Goal: Task Accomplishment & Management: Use online tool/utility

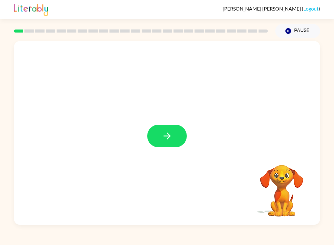
click at [175, 137] on button "button" at bounding box center [167, 135] width 40 height 23
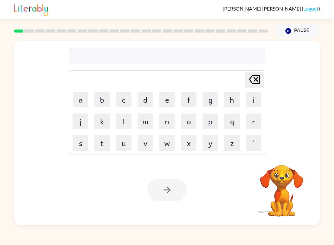
click at [288, 169] on video "Your browser must support playing .mp4 files to use Literably. Please try using…" at bounding box center [282, 186] width 62 height 62
click at [286, 162] on video "Your browser must support playing .mp4 files to use Literably. Please try using…" at bounding box center [282, 186] width 62 height 62
click at [308, 34] on button "Pause Pause" at bounding box center [297, 31] width 45 height 14
click at [310, 33] on button "Pause Pause" at bounding box center [297, 31] width 45 height 14
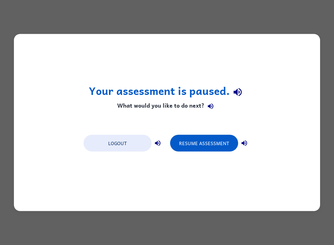
click at [227, 142] on button "Resume Assessment" at bounding box center [204, 143] width 68 height 17
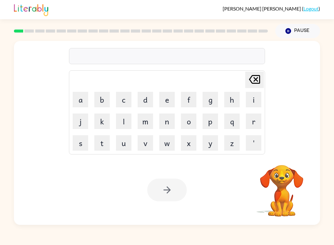
click at [253, 85] on icon "[PERSON_NAME] last character input" at bounding box center [254, 79] width 15 height 15
click at [141, 98] on button "d" at bounding box center [145, 99] width 15 height 15
click at [256, 98] on button "i" at bounding box center [253, 99] width 15 height 15
click at [77, 141] on button "s" at bounding box center [80, 142] width 15 height 15
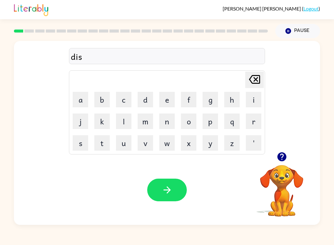
click at [121, 102] on button "c" at bounding box center [123, 99] width 15 height 15
click at [192, 119] on button "o" at bounding box center [188, 120] width 15 height 15
click at [147, 145] on button "v" at bounding box center [145, 142] width 15 height 15
click at [164, 99] on button "e" at bounding box center [166, 99] width 15 height 15
click at [257, 118] on button "r" at bounding box center [253, 120] width 15 height 15
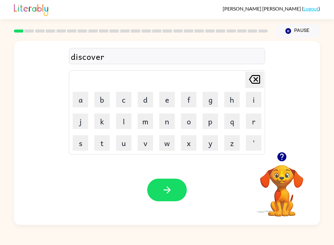
click at [211, 146] on button "y" at bounding box center [210, 142] width 15 height 15
click at [176, 194] on button "button" at bounding box center [167, 189] width 40 height 23
click at [282, 156] on icon "button" at bounding box center [281, 156] width 9 height 9
click at [249, 103] on button "i" at bounding box center [253, 99] width 15 height 15
click at [166, 119] on button "n" at bounding box center [166, 120] width 15 height 15
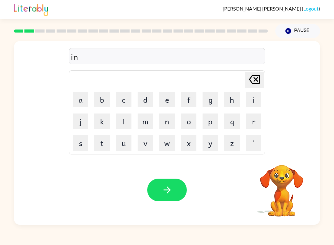
click at [80, 143] on button "s" at bounding box center [80, 142] width 15 height 15
click at [170, 98] on button "e" at bounding box center [166, 99] width 15 height 15
click at [119, 99] on button "c" at bounding box center [123, 99] width 15 height 15
click at [109, 143] on button "t" at bounding box center [101, 142] width 15 height 15
click at [174, 194] on button "button" at bounding box center [167, 189] width 40 height 23
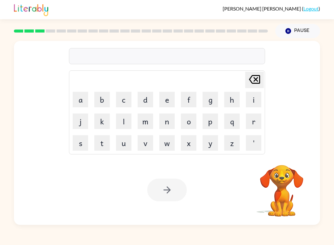
click at [102, 102] on button "b" at bounding box center [101, 99] width 15 height 15
click at [249, 121] on button "r" at bounding box center [253, 120] width 15 height 15
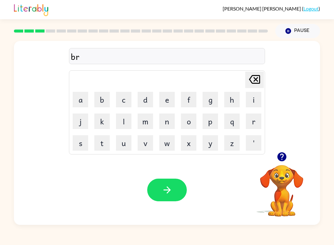
click at [195, 120] on button "o" at bounding box center [188, 120] width 15 height 15
click at [103, 149] on button "t" at bounding box center [101, 142] width 15 height 15
click at [232, 100] on button "h" at bounding box center [231, 99] width 15 height 15
click at [163, 104] on button "e" at bounding box center [166, 99] width 15 height 15
click at [253, 122] on button "r" at bounding box center [253, 120] width 15 height 15
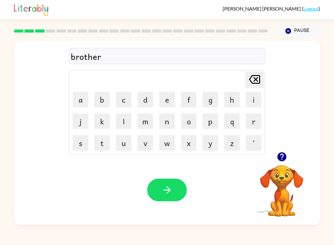
click at [175, 194] on button "button" at bounding box center [167, 189] width 40 height 23
click at [116, 99] on button "c" at bounding box center [123, 99] width 15 height 15
click at [113, 123] on table "[PERSON_NAME] last character input a b c d e f g h i j k l m n o p q r s t u v …" at bounding box center [167, 112] width 196 height 83
click at [119, 125] on button "l" at bounding box center [123, 120] width 15 height 15
click at [190, 122] on button "o" at bounding box center [188, 120] width 15 height 15
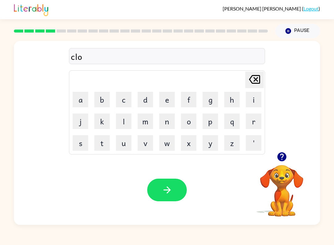
click at [143, 145] on button "v" at bounding box center [145, 142] width 15 height 15
click at [162, 101] on button "e" at bounding box center [166, 99] width 15 height 15
click at [251, 123] on button "r" at bounding box center [253, 120] width 15 height 15
click at [159, 190] on button "button" at bounding box center [167, 189] width 40 height 23
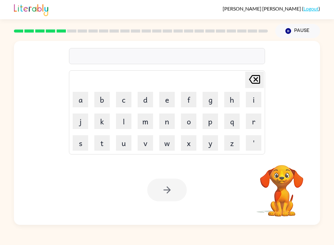
click at [124, 100] on button "c" at bounding box center [123, 99] width 15 height 15
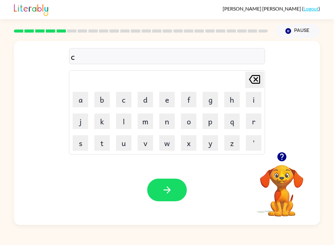
click at [255, 122] on button "r" at bounding box center [253, 120] width 15 height 15
click at [82, 100] on button "a" at bounding box center [80, 99] width 15 height 15
click at [163, 144] on button "w" at bounding box center [166, 142] width 15 height 15
click at [188, 98] on button "f" at bounding box center [188, 99] width 15 height 15
click at [250, 100] on button "i" at bounding box center [253, 99] width 15 height 15
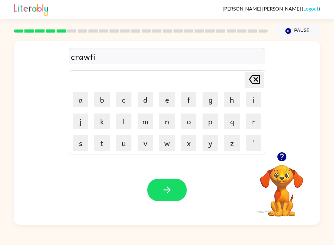
click at [82, 144] on button "s" at bounding box center [80, 142] width 15 height 15
click at [225, 102] on button "h" at bounding box center [231, 99] width 15 height 15
click at [174, 192] on button "button" at bounding box center [167, 189] width 40 height 23
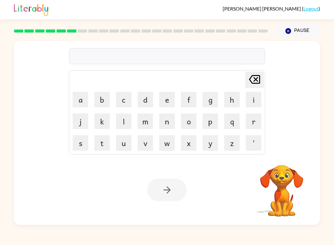
click at [79, 142] on button "s" at bounding box center [80, 142] width 15 height 15
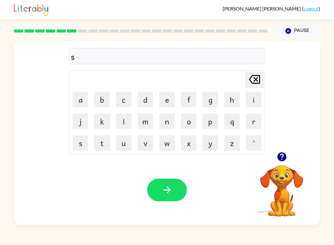
click at [170, 101] on button "e" at bounding box center [166, 99] width 15 height 15
click at [255, 76] on icon at bounding box center [254, 79] width 11 height 9
click at [255, 75] on icon at bounding box center [254, 79] width 11 height 9
click at [164, 143] on button "w" at bounding box center [166, 142] width 15 height 15
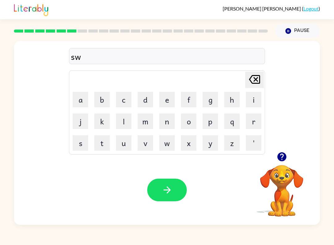
click at [169, 101] on button "e" at bounding box center [166, 99] width 15 height 15
click at [102, 149] on button "t" at bounding box center [101, 142] width 15 height 15
click at [173, 119] on button "n" at bounding box center [166, 120] width 15 height 15
click at [170, 102] on button "e" at bounding box center [166, 99] width 15 height 15
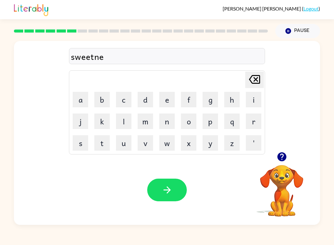
click at [76, 144] on button "s" at bounding box center [80, 142] width 15 height 15
click at [76, 143] on button "s" at bounding box center [80, 142] width 15 height 15
click at [173, 187] on button "button" at bounding box center [167, 189] width 40 height 23
click at [159, 143] on button "w" at bounding box center [166, 142] width 15 height 15
click at [258, 98] on button "i" at bounding box center [253, 99] width 15 height 15
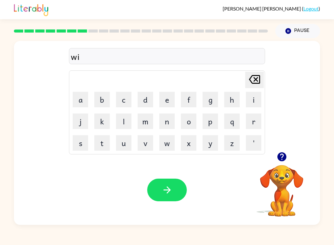
click at [257, 82] on icon "[PERSON_NAME] last character input" at bounding box center [254, 79] width 15 height 15
click at [258, 82] on icon "[PERSON_NAME] last character input" at bounding box center [254, 79] width 15 height 15
click at [258, 81] on icon "[PERSON_NAME] last character input" at bounding box center [254, 79] width 15 height 15
click at [77, 144] on button "s" at bounding box center [80, 142] width 15 height 15
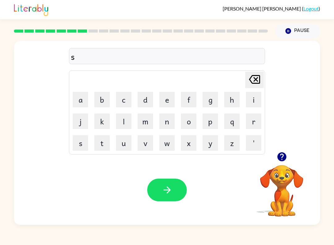
click at [164, 148] on button "w" at bounding box center [166, 142] width 15 height 15
click at [255, 98] on button "i" at bounding box center [253, 99] width 15 height 15
click at [194, 96] on button "f" at bounding box center [188, 99] width 15 height 15
click at [100, 147] on button "t" at bounding box center [101, 142] width 15 height 15
click at [179, 196] on button "button" at bounding box center [167, 189] width 40 height 23
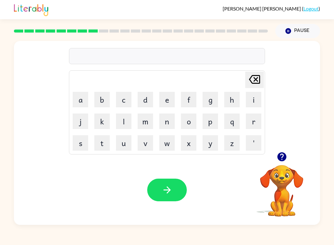
click at [125, 97] on button "c" at bounding box center [123, 99] width 15 height 15
click at [80, 95] on button "a" at bounding box center [80, 99] width 15 height 15
click at [145, 101] on button "d" at bounding box center [145, 99] width 15 height 15
click at [79, 98] on button "a" at bounding box center [80, 99] width 15 height 15
click at [119, 117] on button "l" at bounding box center [123, 120] width 15 height 15
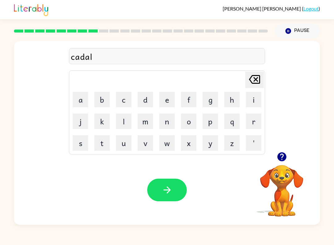
click at [159, 191] on button "button" at bounding box center [167, 189] width 40 height 23
click at [116, 102] on button "c" at bounding box center [123, 99] width 15 height 15
click at [195, 120] on button "o" at bounding box center [188, 120] width 15 height 15
click at [172, 123] on button "n" at bounding box center [166, 120] width 15 height 15
click at [192, 97] on button "f" at bounding box center [188, 99] width 15 height 15
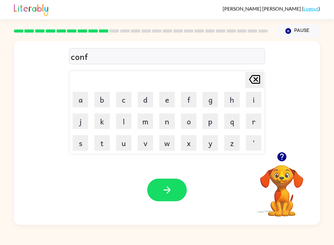
click at [122, 143] on button "u" at bounding box center [123, 142] width 15 height 15
click at [82, 143] on button "s" at bounding box center [80, 142] width 15 height 15
click at [254, 98] on button "i" at bounding box center [253, 99] width 15 height 15
click at [191, 119] on button "o" at bounding box center [188, 120] width 15 height 15
click at [172, 122] on button "n" at bounding box center [166, 120] width 15 height 15
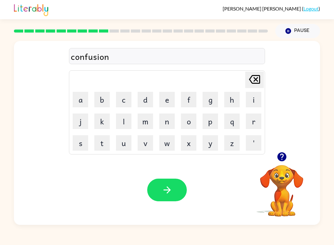
click at [173, 195] on button "button" at bounding box center [167, 189] width 40 height 23
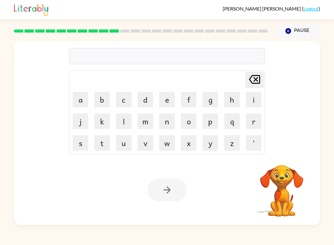
click at [191, 102] on button "f" at bounding box center [188, 99] width 15 height 15
click at [168, 103] on button "e" at bounding box center [166, 99] width 15 height 15
click at [168, 102] on button "e" at bounding box center [166, 99] width 15 height 15
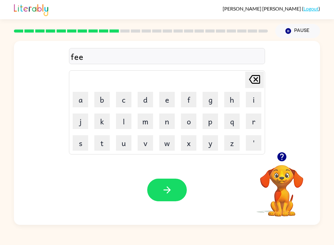
click at [95, 147] on button "t" at bounding box center [101, 142] width 15 height 15
click at [256, 79] on icon at bounding box center [254, 79] width 11 height 9
click at [150, 102] on button "d" at bounding box center [145, 99] width 15 height 15
click at [176, 194] on button "button" at bounding box center [167, 189] width 40 height 23
click at [214, 104] on button "g" at bounding box center [210, 99] width 15 height 15
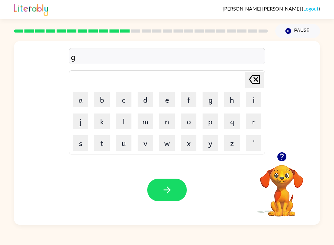
click at [81, 100] on button "a" at bounding box center [80, 99] width 15 height 15
click at [255, 121] on button "r" at bounding box center [253, 120] width 15 height 15
click at [120, 121] on button "l" at bounding box center [123, 120] width 15 height 15
click at [250, 99] on button "i" at bounding box center [253, 99] width 15 height 15
click at [119, 101] on button "c" at bounding box center [123, 99] width 15 height 15
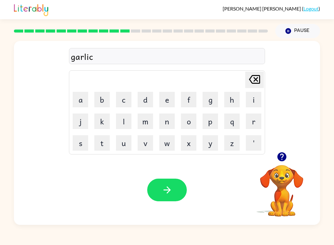
click at [176, 190] on button "button" at bounding box center [167, 189] width 40 height 23
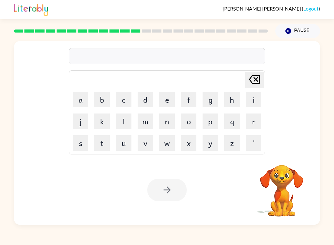
click at [124, 122] on button "l" at bounding box center [123, 120] width 15 height 15
click at [256, 99] on button "i" at bounding box center [253, 99] width 15 height 15
click at [106, 145] on button "t" at bounding box center [101, 142] width 15 height 15
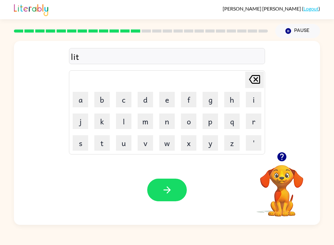
click at [170, 190] on icon "button" at bounding box center [166, 189] width 7 height 7
click at [146, 124] on button "m" at bounding box center [145, 120] width 15 height 15
click at [251, 99] on button "i" at bounding box center [253, 99] width 15 height 15
click at [137, 117] on td "m" at bounding box center [145, 121] width 21 height 21
click at [127, 120] on button "l" at bounding box center [123, 120] width 15 height 15
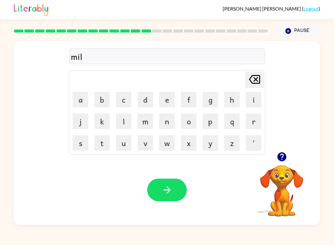
click at [122, 120] on button "l" at bounding box center [123, 120] width 15 height 15
click at [255, 100] on button "i" at bounding box center [253, 99] width 15 height 15
click at [187, 123] on button "o" at bounding box center [188, 120] width 15 height 15
click at [162, 125] on button "n" at bounding box center [166, 120] width 15 height 15
click at [159, 196] on button "button" at bounding box center [167, 189] width 40 height 23
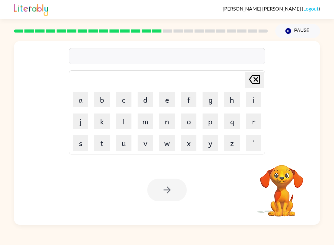
click at [165, 125] on button "n" at bounding box center [166, 120] width 15 height 15
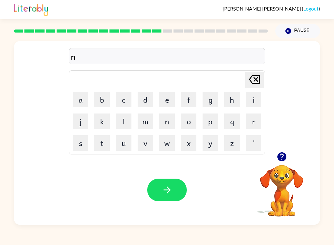
click at [77, 100] on button "a" at bounding box center [80, 99] width 15 height 15
click at [163, 141] on button "w" at bounding box center [166, 142] width 15 height 15
click at [284, 156] on icon "button" at bounding box center [281, 156] width 9 height 9
click at [257, 80] on icon at bounding box center [254, 79] width 11 height 9
click at [256, 121] on button "r" at bounding box center [253, 120] width 15 height 15
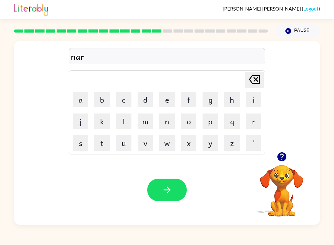
click at [123, 120] on button "l" at bounding box center [123, 120] width 15 height 15
click at [170, 101] on button "e" at bounding box center [166, 99] width 15 height 15
click at [285, 153] on icon "button" at bounding box center [282, 156] width 11 height 11
click at [258, 81] on icon at bounding box center [254, 79] width 11 height 9
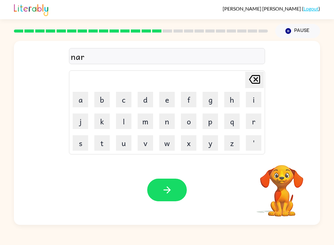
click at [258, 80] on icon "[PERSON_NAME] last character input" at bounding box center [254, 79] width 15 height 15
click at [251, 122] on button "r" at bounding box center [253, 120] width 15 height 15
click at [168, 95] on button "e" at bounding box center [166, 99] width 15 height 15
click at [120, 121] on button "l" at bounding box center [123, 120] width 15 height 15
click at [206, 146] on button "y" at bounding box center [210, 142] width 15 height 15
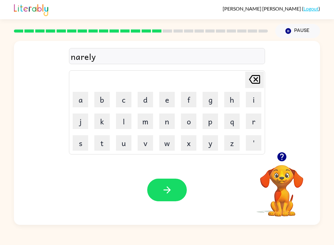
click at [169, 188] on icon "button" at bounding box center [167, 189] width 11 height 11
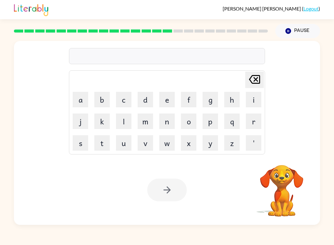
click at [213, 122] on button "p" at bounding box center [210, 120] width 15 height 15
click at [250, 101] on button "i" at bounding box center [253, 99] width 15 height 15
click at [164, 128] on button "n" at bounding box center [166, 120] width 15 height 15
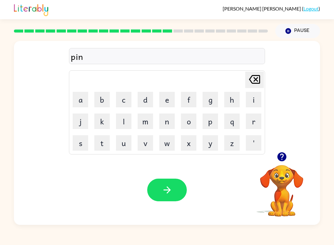
click at [210, 120] on button "p" at bounding box center [210, 120] width 15 height 15
click at [193, 119] on button "o" at bounding box center [188, 120] width 15 height 15
click at [259, 102] on button "i" at bounding box center [253, 99] width 15 height 15
click at [171, 123] on button "n" at bounding box center [166, 120] width 15 height 15
click at [104, 150] on button "t" at bounding box center [101, 142] width 15 height 15
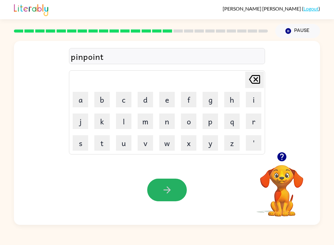
click at [168, 185] on icon "button" at bounding box center [167, 189] width 11 height 11
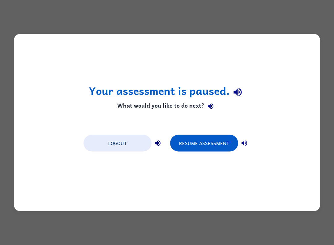
click at [180, 143] on button "Resume Assessment" at bounding box center [204, 143] width 68 height 17
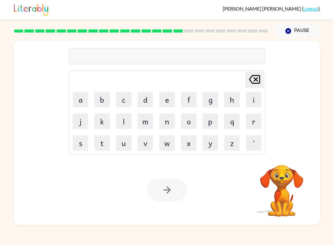
click at [85, 145] on button "s" at bounding box center [80, 142] width 15 height 15
click at [252, 100] on button "i" at bounding box center [253, 99] width 15 height 15
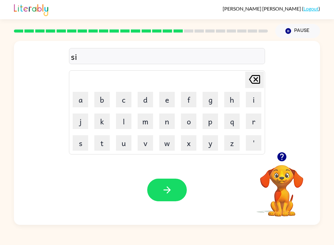
click at [125, 121] on button "l" at bounding box center [123, 120] width 15 height 15
click at [5, 177] on div "sil Delete Delete last character input a b c d e f g h i j k l m n o p q r s t …" at bounding box center [167, 131] width 334 height 186
click at [4, 185] on div "sil Delete Delete last character input a b c d e f g h i j k l m n o p q r s t …" at bounding box center [167, 131] width 334 height 186
click at [101, 122] on button "k" at bounding box center [101, 120] width 15 height 15
click at [169, 187] on icon "button" at bounding box center [167, 189] width 11 height 11
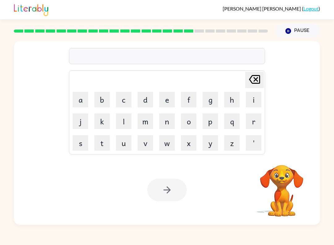
click at [145, 140] on button "v" at bounding box center [145, 142] width 15 height 15
click at [255, 98] on button "i" at bounding box center [253, 99] width 15 height 15
click at [145, 103] on button "d" at bounding box center [145, 99] width 15 height 15
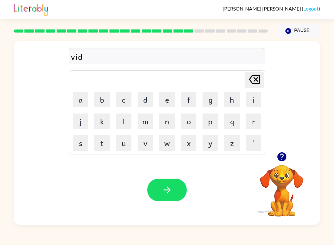
click at [187, 121] on button "o" at bounding box center [188, 120] width 15 height 15
click at [121, 118] on button "l" at bounding box center [123, 120] width 15 height 15
click at [174, 187] on button "button" at bounding box center [167, 189] width 40 height 23
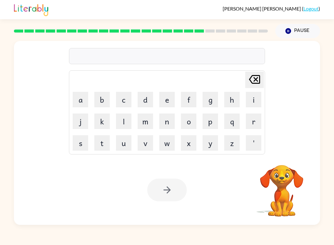
click at [163, 143] on button "w" at bounding box center [166, 142] width 15 height 15
click at [261, 98] on button "i" at bounding box center [253, 99] width 15 height 15
click at [78, 142] on button "s" at bounding box center [80, 142] width 15 height 15
click at [228, 101] on button "h" at bounding box center [231, 99] width 15 height 15
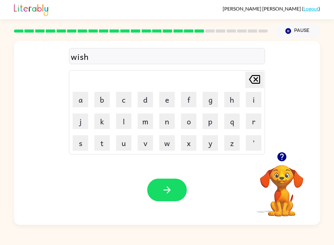
click at [159, 196] on button "button" at bounding box center [167, 189] width 40 height 23
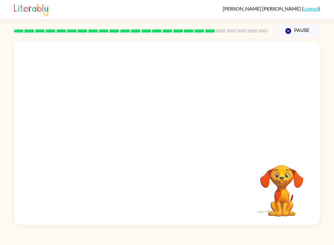
click at [186, 93] on video "Your browser must support playing .mp4 files to use Literably. Please try using…" at bounding box center [167, 96] width 306 height 111
click at [88, 98] on video "Your browser must support playing .mp4 files to use Literably. Please try using…" at bounding box center [167, 96] width 306 height 111
click at [284, 162] on icon "button" at bounding box center [282, 156] width 11 height 11
click at [171, 123] on div at bounding box center [167, 133] width 306 height 184
click at [145, 141] on div at bounding box center [167, 133] width 306 height 184
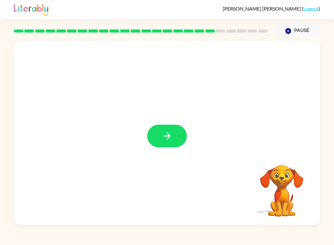
click at [176, 129] on button "button" at bounding box center [167, 135] width 40 height 23
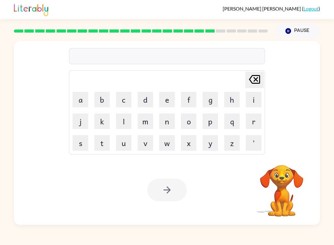
click at [193, 99] on button "f" at bounding box center [188, 99] width 15 height 15
click at [118, 122] on button "l" at bounding box center [123, 120] width 15 height 15
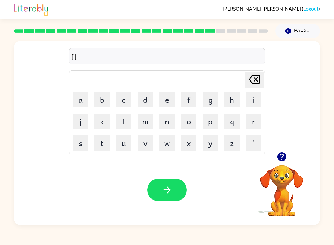
click at [83, 101] on button "a" at bounding box center [80, 99] width 15 height 15
click at [172, 118] on button "n" at bounding box center [166, 120] width 15 height 15
click at [147, 90] on td "d" at bounding box center [145, 99] width 21 height 21
click at [150, 98] on button "d" at bounding box center [145, 99] width 15 height 15
click at [167, 192] on icon "button" at bounding box center [167, 189] width 11 height 11
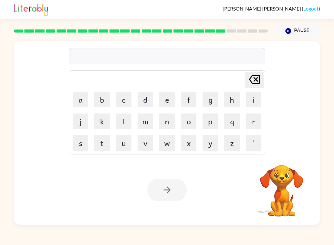
click at [212, 100] on button "g" at bounding box center [210, 99] width 15 height 15
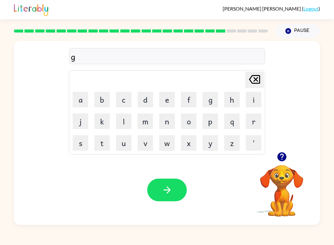
click at [128, 119] on button "l" at bounding box center [123, 120] width 15 height 15
click at [187, 117] on button "o" at bounding box center [188, 120] width 15 height 15
click at [140, 142] on button "v" at bounding box center [145, 142] width 15 height 15
click at [191, 97] on button "f" at bounding box center [188, 99] width 15 height 15
click at [145, 194] on div "Your browser must support playing .mp4 files to use Literably. Please try using…" at bounding box center [167, 190] width 306 height 70
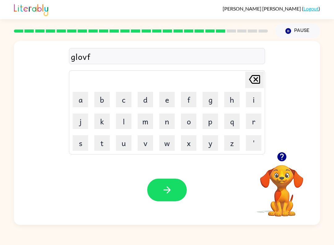
click at [172, 189] on icon "button" at bounding box center [167, 189] width 11 height 11
click at [210, 121] on button "p" at bounding box center [210, 120] width 15 height 15
click at [117, 128] on button "l" at bounding box center [123, 120] width 15 height 15
click at [77, 96] on button "a" at bounding box center [80, 99] width 15 height 15
click at [210, 122] on button "p" at bounding box center [210, 120] width 15 height 15
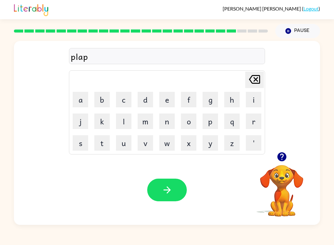
click at [261, 78] on icon "[PERSON_NAME] last character input" at bounding box center [254, 79] width 15 height 15
click at [80, 146] on button "s" at bounding box center [80, 142] width 15 height 15
click at [211, 124] on button "p" at bounding box center [210, 120] width 15 height 15
click at [171, 193] on icon "button" at bounding box center [167, 189] width 11 height 11
click at [282, 158] on icon "button" at bounding box center [282, 156] width 11 height 11
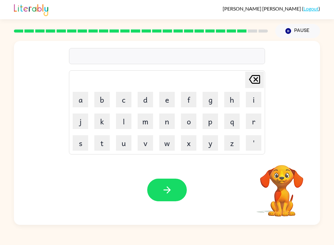
click at [210, 125] on button "p" at bounding box center [210, 120] width 15 height 15
click at [76, 104] on button "a" at bounding box center [80, 99] width 15 height 15
click at [78, 150] on button "s" at bounding box center [80, 142] width 15 height 15
click at [231, 100] on button "h" at bounding box center [231, 99] width 15 height 15
click at [171, 187] on icon "button" at bounding box center [167, 189] width 11 height 11
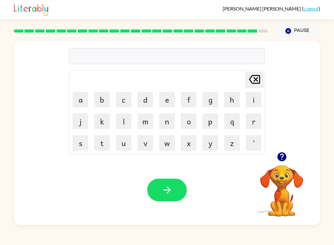
click at [100, 150] on button "t" at bounding box center [101, 142] width 15 height 15
click at [75, 102] on button "a" at bounding box center [80, 99] width 15 height 15
click at [191, 100] on button "f" at bounding box center [188, 99] width 15 height 15
click at [165, 190] on icon "button" at bounding box center [166, 189] width 7 height 7
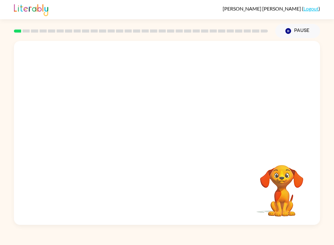
click at [85, 240] on div "Isabella Soverall-Frazer ( Logout ) Pause Pause Your browser must support playi…" at bounding box center [167, 122] width 334 height 245
click at [168, 239] on div "Isabella Soverall-Frazer ( Logout ) Pause Pause Your browser must support playi…" at bounding box center [167, 122] width 334 height 245
click at [168, 143] on button "button" at bounding box center [167, 135] width 40 height 23
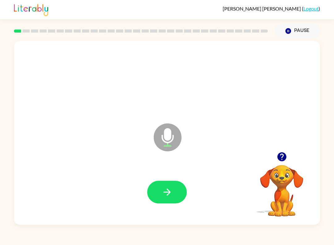
click at [171, 193] on icon "button" at bounding box center [167, 191] width 11 height 11
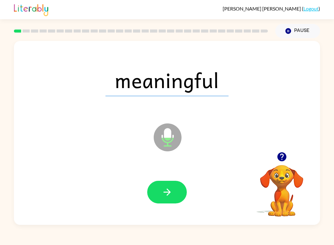
click at [169, 186] on button "button" at bounding box center [167, 191] width 40 height 23
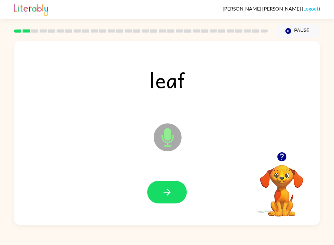
click at [165, 191] on icon "button" at bounding box center [167, 191] width 11 height 11
